Goal: Task Accomplishment & Management: Complete application form

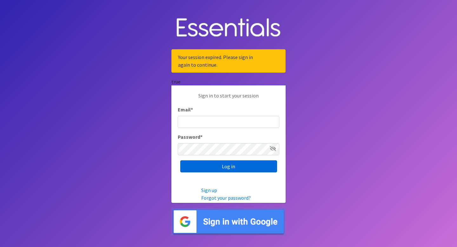
type input "[EMAIL_ADDRESS][DOMAIN_NAME]"
click at [236, 166] on input "Log in" at bounding box center [228, 166] width 97 height 12
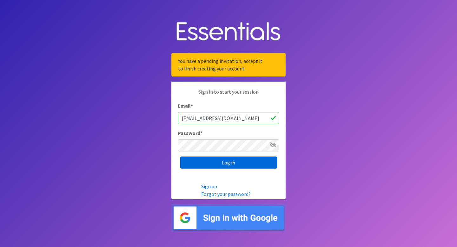
click at [236, 166] on input "Log in" at bounding box center [228, 163] width 97 height 12
click at [274, 145] on icon at bounding box center [273, 144] width 6 height 5
click at [225, 163] on input "Log in" at bounding box center [228, 163] width 97 height 12
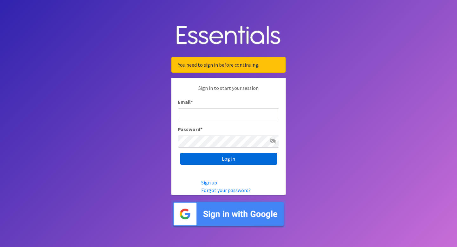
type input "[EMAIL_ADDRESS][DOMAIN_NAME]"
click at [220, 159] on input "Log in" at bounding box center [228, 159] width 97 height 12
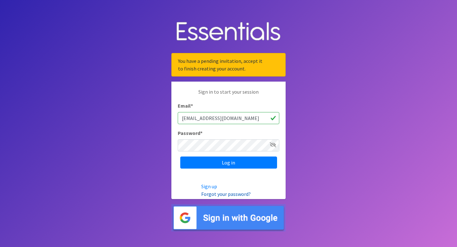
click at [229, 193] on link "Forgot your password?" at bounding box center [226, 194] width 50 height 6
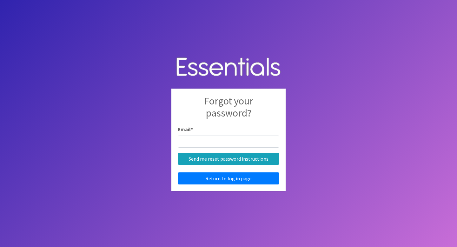
click at [215, 136] on input "Email *" at bounding box center [229, 142] width 102 height 12
type input "ataylo30@umd.edu"
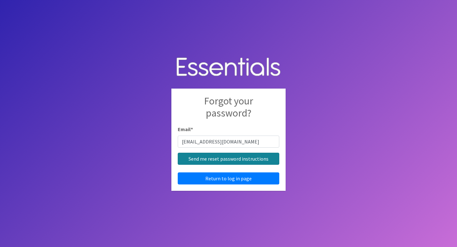
click at [232, 160] on input "Send me reset password instructions" at bounding box center [229, 159] width 102 height 12
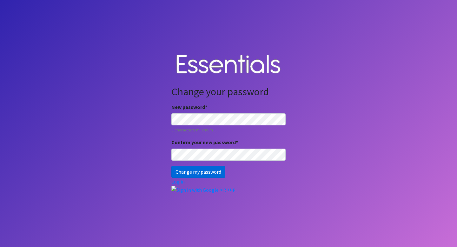
click at [187, 174] on input "Change my password" at bounding box center [198, 172] width 54 height 12
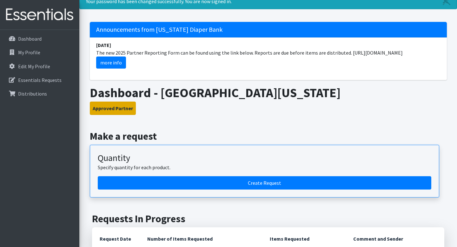
scroll to position [24, 0]
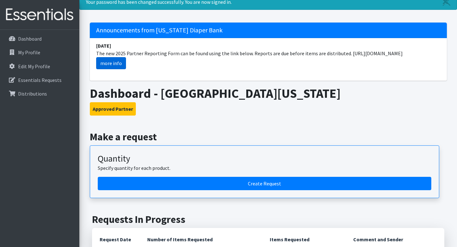
click at [112, 64] on link "more info" at bounding box center [111, 63] width 30 height 12
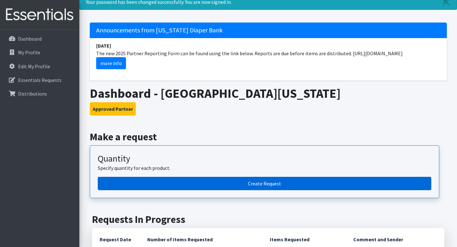
click at [156, 186] on link "Create Request" at bounding box center [265, 183] width 334 height 13
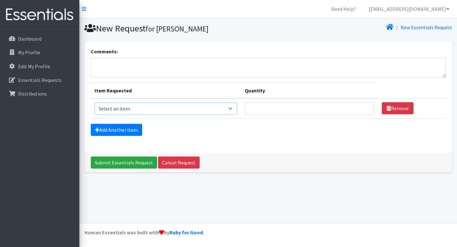
click at [183, 109] on select "Select an item Cloth Inserts (For Cloth Diapers) Kids (Newborn) Kids (Preemie) …" at bounding box center [166, 109] width 143 height 12
select select "5481"
click at [128, 133] on link "Add Another Item" at bounding box center [116, 130] width 51 height 12
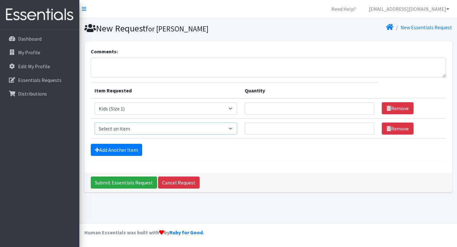
click at [136, 126] on select "Select an item Cloth Inserts (For Cloth Diapers) Kids (Newborn) Kids (Preemie) …" at bounding box center [166, 129] width 143 height 12
select select "5482"
click at [126, 151] on link "Add Another Item" at bounding box center [116, 150] width 51 height 12
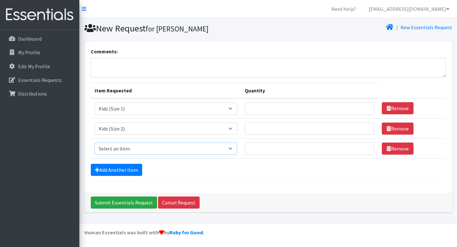
click at [125, 149] on select "Select an item Cloth Inserts (For Cloth Diapers) Kids (Newborn) Kids (Preemie) …" at bounding box center [166, 149] width 143 height 12
select select "5483"
click at [125, 168] on link "Add Another Item" at bounding box center [116, 170] width 51 height 12
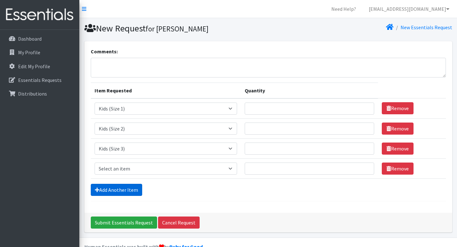
scroll to position [14, 0]
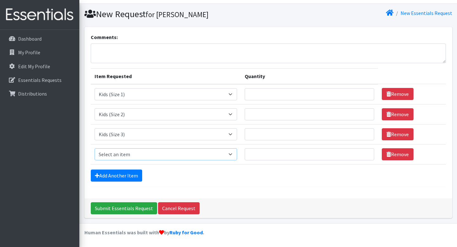
click at [125, 153] on select "Select an item Cloth Inserts (For Cloth Diapers) Kids (Newborn) Kids (Preemie) …" at bounding box center [166, 154] width 143 height 12
select select "5484"
click at [120, 174] on link "Add Another Item" at bounding box center [116, 176] width 51 height 12
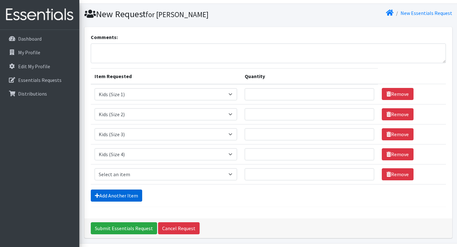
scroll to position [34, 0]
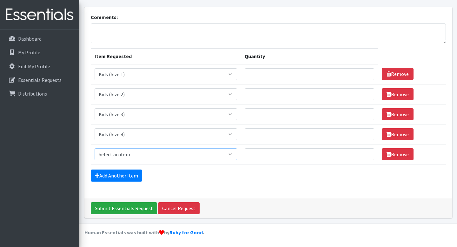
click at [123, 156] on select "Select an item Cloth Inserts (For Cloth Diapers) Kids (Newborn) Kids (Preemie) …" at bounding box center [166, 154] width 143 height 12
select select "5485"
click at [119, 176] on link "Add Another Item" at bounding box center [116, 176] width 51 height 12
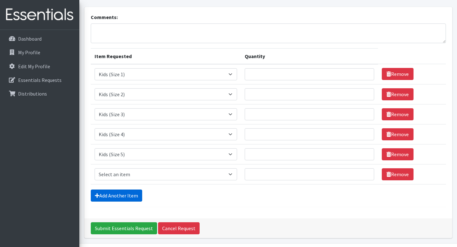
scroll to position [54, 0]
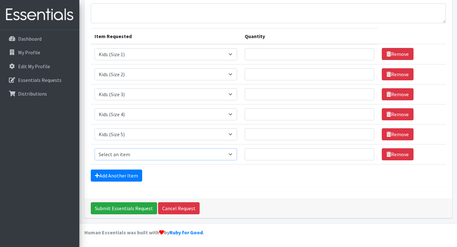
click at [121, 157] on select "Select an item Cloth Inserts (For Cloth Diapers) Kids (Newborn) Kids (Preemie) …" at bounding box center [166, 154] width 143 height 12
select select "5486"
click at [129, 177] on link "Add Another Item" at bounding box center [116, 176] width 51 height 12
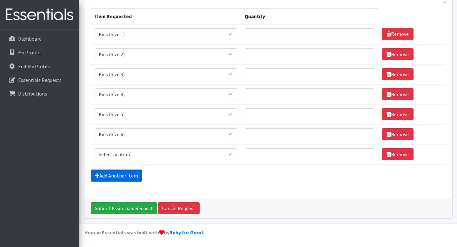
click at [127, 171] on link "Add Another Item" at bounding box center [116, 176] width 51 height 12
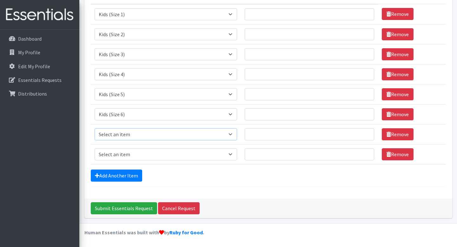
click at [128, 131] on select "Select an item Cloth Inserts (For Cloth Diapers) Kids (Newborn) Kids (Preemie) …" at bounding box center [166, 134] width 143 height 12
select select "5487"
click at [124, 155] on select "Select an item Cloth Inserts (For Cloth Diapers) Kids (Newborn) Kids (Preemie) …" at bounding box center [166, 154] width 143 height 12
select select "5488"
click at [126, 176] on link "Add Another Item" at bounding box center [116, 176] width 51 height 12
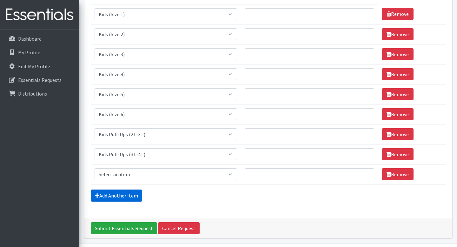
scroll to position [114, 0]
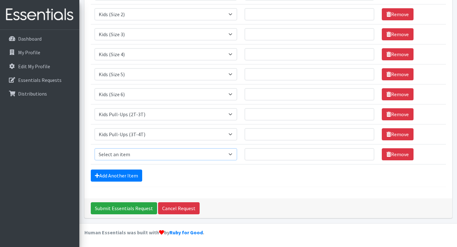
click at [131, 155] on select "Select an item Cloth Inserts (For Cloth Diapers) Kids (Newborn) Kids (Preemie) …" at bounding box center [166, 154] width 143 height 12
select select "5489"
click at [131, 174] on link "Add Another Item" at bounding box center [116, 176] width 51 height 12
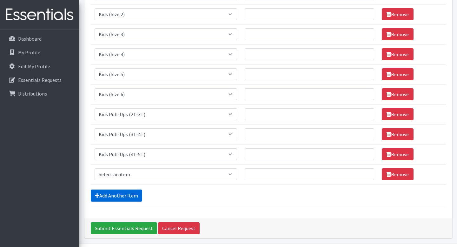
scroll to position [134, 0]
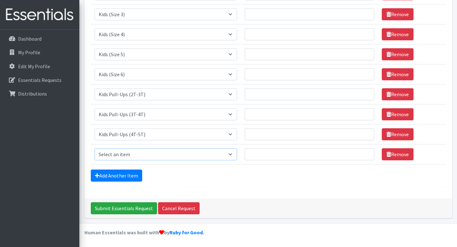
click at [134, 155] on select "Select an item Cloth Inserts (For Cloth Diapers) Kids (Newborn) Kids (Preemie) …" at bounding box center [166, 154] width 143 height 12
select select "5491"
click at [270, 153] on input "Quantity" at bounding box center [310, 154] width 130 height 12
click at [361, 157] on input "Quantity" at bounding box center [310, 154] width 130 height 12
type input "1"
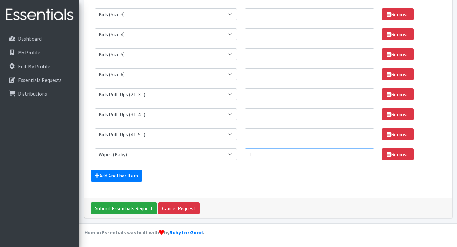
click at [361, 153] on input "1" at bounding box center [310, 154] width 130 height 12
type input "3"
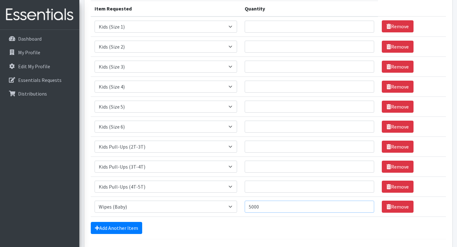
scroll to position [67, 0]
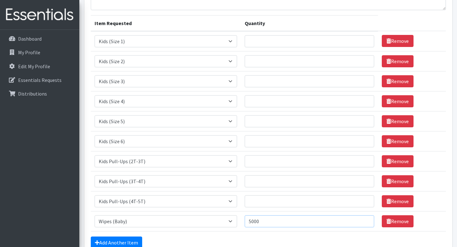
type input "5000"
click at [293, 42] on input "Quantity" at bounding box center [310, 41] width 130 height 12
type input "5"
click at [297, 61] on input "Quantity" at bounding box center [310, 61] width 130 height 12
click at [276, 40] on input "800" at bounding box center [310, 41] width 130 height 12
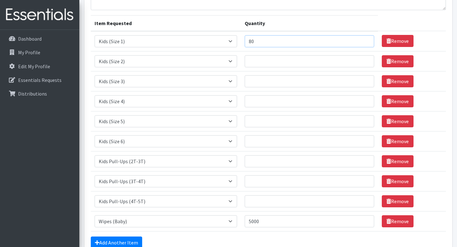
type input "8"
type input "600"
click at [276, 58] on input "Quantity" at bounding box center [310, 61] width 130 height 12
type input "200"
click at [274, 81] on input "Quantity" at bounding box center [310, 81] width 130 height 12
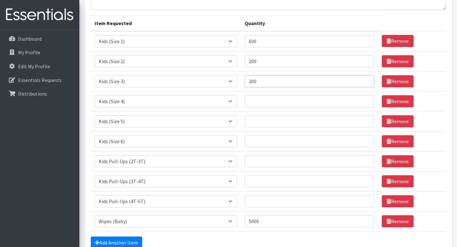
type input "200"
click at [275, 100] on input "Quantity" at bounding box center [310, 101] width 130 height 12
type input "200"
click at [276, 122] on input "Quantity" at bounding box center [310, 121] width 130 height 12
type input "200"
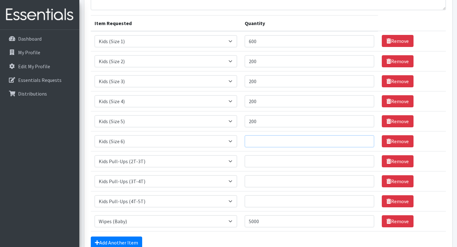
click at [275, 146] on input "Quantity" at bounding box center [310, 141] width 130 height 12
type input "200"
click at [273, 160] on input "Quantity" at bounding box center [310, 161] width 130 height 12
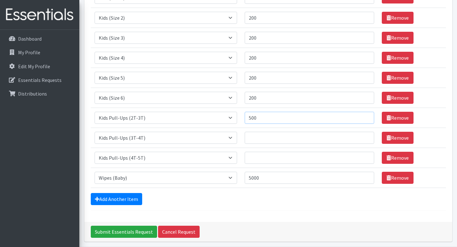
scroll to position [127, 0]
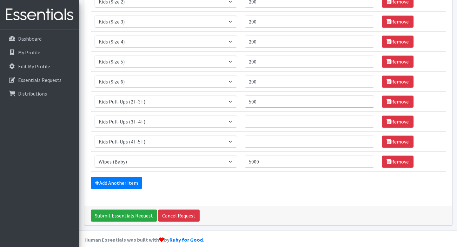
type input "500"
click at [266, 120] on input "Quantity" at bounding box center [310, 122] width 130 height 12
type input "200"
click at [268, 144] on input "Quantity" at bounding box center [310, 142] width 130 height 12
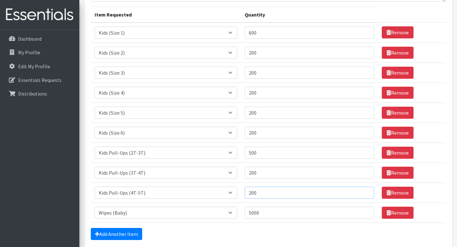
scroll to position [76, 0]
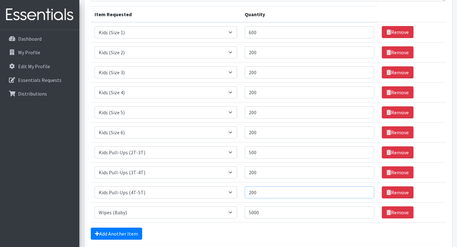
type input "200"
click at [278, 33] on input "600" at bounding box center [310, 32] width 130 height 12
type input "6"
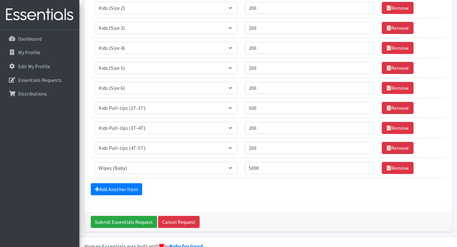
scroll to position [134, 0]
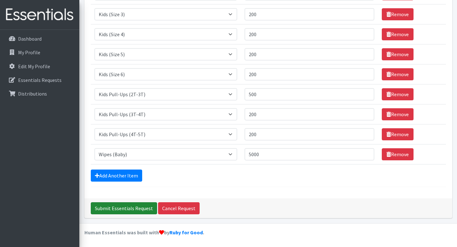
type input "500"
click at [128, 209] on input "Submit Essentials Request" at bounding box center [124, 208] width 66 height 12
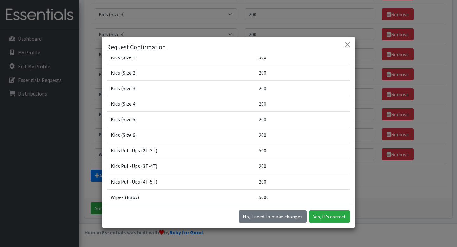
scroll to position [61, 0]
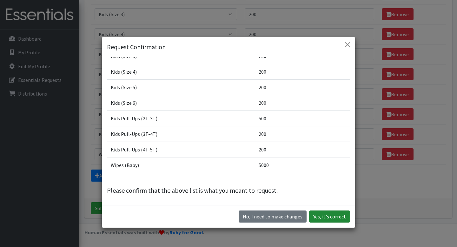
click at [336, 218] on button "Yes, it's correct" at bounding box center [329, 217] width 41 height 12
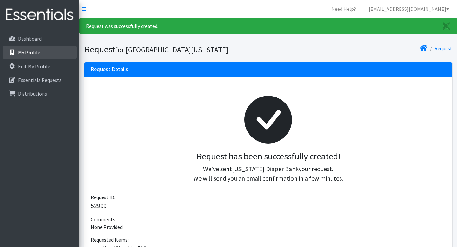
click at [38, 48] on link "My Profile" at bounding box center [40, 52] width 74 height 13
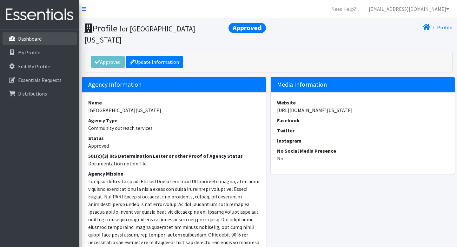
click at [36, 39] on p "Dashboard" at bounding box center [29, 39] width 23 height 6
